Goal: Information Seeking & Learning: Learn about a topic

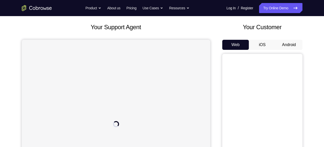
scroll to position [26, 0]
click at [282, 41] on button "Android" at bounding box center [289, 44] width 27 height 10
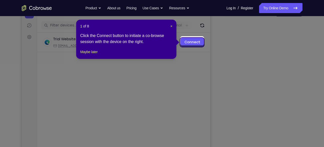
scroll to position [58, 0]
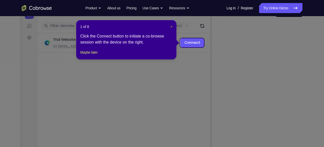
click at [172, 25] on span "×" at bounding box center [172, 27] width 2 height 4
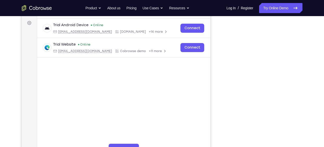
scroll to position [73, 0]
click at [91, 86] on main "demo_id 3556641916 3556641916 Email User ID Device ID Device name 6-digit code …" at bounding box center [123, 89] width 173 height 168
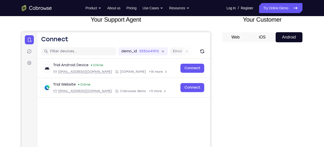
scroll to position [33, 0]
click at [260, 37] on button "iOS" at bounding box center [262, 37] width 27 height 10
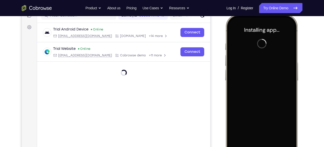
scroll to position [69, 0]
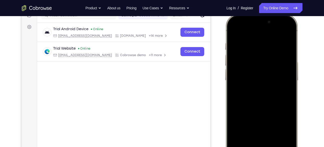
click at [257, 79] on div at bounding box center [262, 88] width 66 height 143
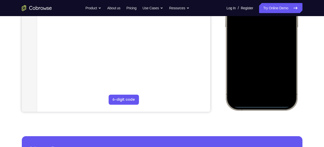
scroll to position [122, 0]
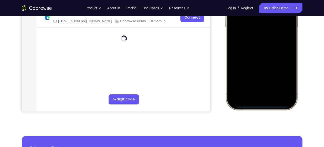
drag, startPoint x: 262, startPoint y: 106, endPoint x: 260, endPoint y: 42, distance: 63.5
click at [260, 42] on div at bounding box center [262, 35] width 66 height 143
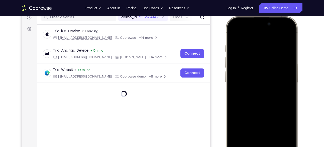
scroll to position [57, 0]
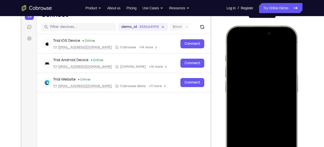
drag, startPoint x: 263, startPoint y: 35, endPoint x: 261, endPoint y: 82, distance: 46.4
click at [261, 82] on div at bounding box center [262, 99] width 66 height 143
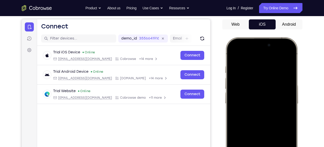
scroll to position [46, 0]
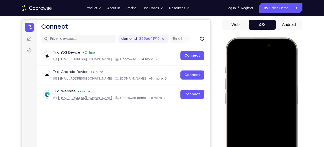
click at [283, 24] on button "Android" at bounding box center [289, 25] width 27 height 10
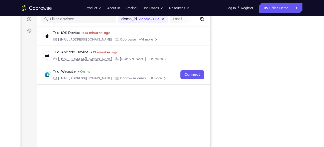
scroll to position [64, 0]
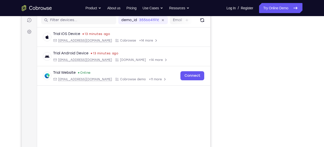
click at [12, 60] on div "Your Support Agent Your Customer Web iOS Android Next Steps We’d be happy to gi…" at bounding box center [162, 117] width 321 height 331
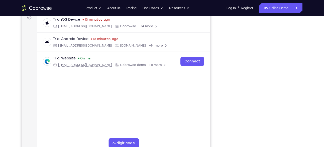
scroll to position [78, 0]
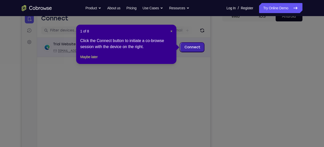
scroll to position [54, 0]
click at [172, 30] on span "×" at bounding box center [172, 31] width 2 height 4
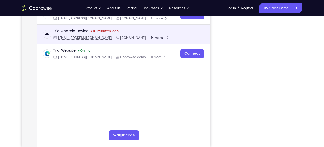
scroll to position [85, 0]
